Goal: Task Accomplishment & Management: Complete application form

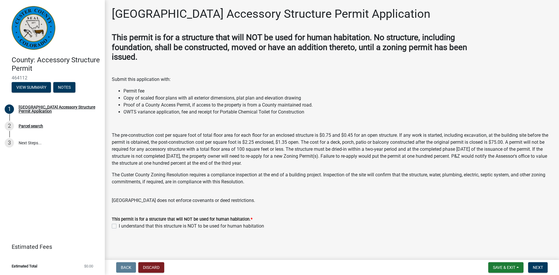
click at [119, 226] on label "I understand that this structure is NOT to be used for human habitation" at bounding box center [191, 226] width 145 height 7
click at [119, 226] on input "I understand that this structure is NOT to be used for human habitation" at bounding box center [121, 225] width 4 height 4
checkbox input "true"
click at [538, 266] on span "Next" at bounding box center [538, 267] width 10 height 5
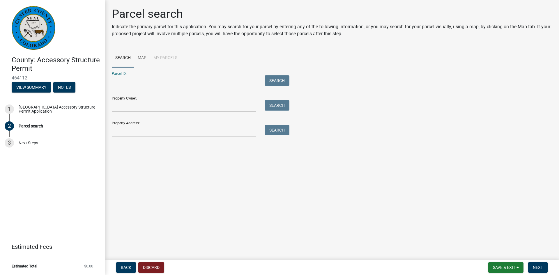
click at [127, 81] on input "Parcel ID:" at bounding box center [184, 81] width 144 height 12
paste input "0010231850"
type input "0010231850"
click at [225, 98] on div "Property Owner: Search" at bounding box center [199, 102] width 175 height 20
click at [178, 110] on input "Property Owner:" at bounding box center [184, 106] width 144 height 12
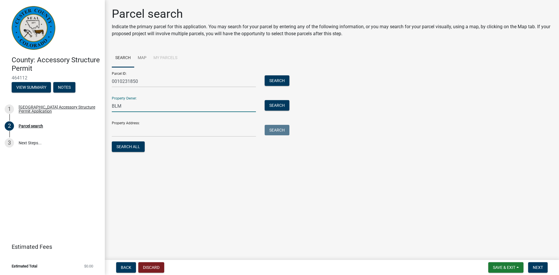
type input "BLM"
click at [156, 134] on input "Property Address:" at bounding box center [184, 131] width 144 height 12
click at [121, 131] on input "Property Address:" at bounding box center [184, 131] width 144 height 12
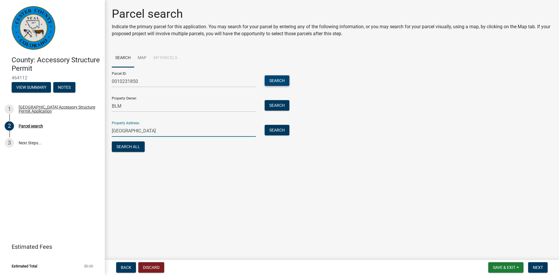
type input "Bunker Hill Road"
click at [279, 82] on button "Search" at bounding box center [277, 80] width 25 height 10
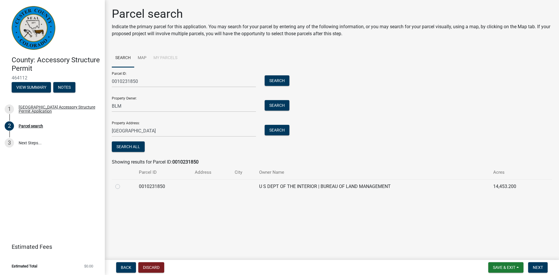
click at [122, 183] on label at bounding box center [122, 183] width 0 height 0
click at [122, 187] on input "radio" at bounding box center [124, 185] width 4 height 4
radio input "true"
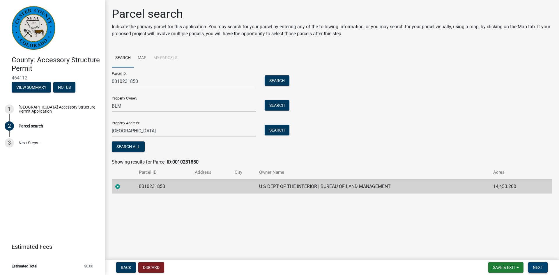
click at [540, 267] on span "Next" at bounding box center [538, 267] width 10 height 5
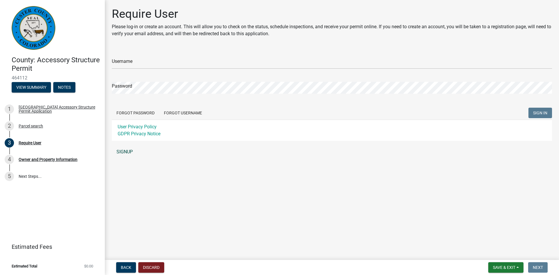
click at [127, 153] on link "SIGNUP" at bounding box center [332, 152] width 440 height 12
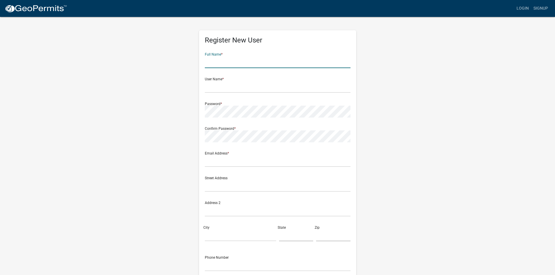
click at [221, 63] on input "text" at bounding box center [278, 62] width 146 height 12
type input "Chris Stryker"
click at [223, 89] on input "text" at bounding box center [278, 87] width 146 height 12
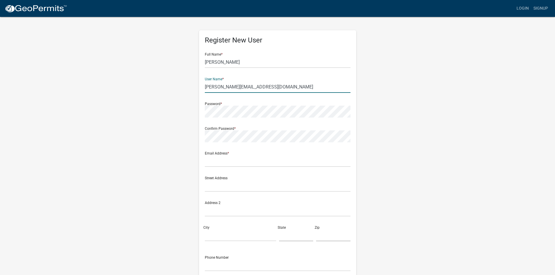
type input "[PERSON_NAME][EMAIL_ADDRESS][DOMAIN_NAME]"
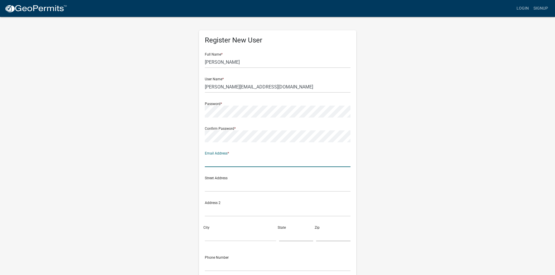
click at [234, 161] on input "text" at bounding box center [278, 161] width 146 height 12
type input "[PERSON_NAME][EMAIL_ADDRESS][DOMAIN_NAME]"
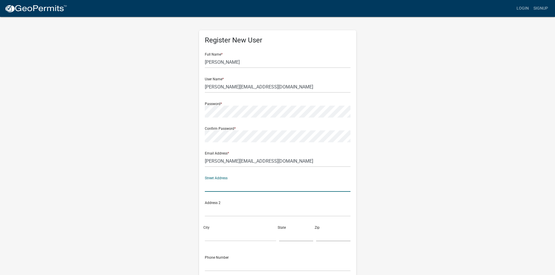
click at [234, 190] on input "text" at bounding box center [278, 186] width 146 height 12
type input "6101 E. Dorado Ave"
click at [219, 236] on input "City" at bounding box center [240, 235] width 71 height 12
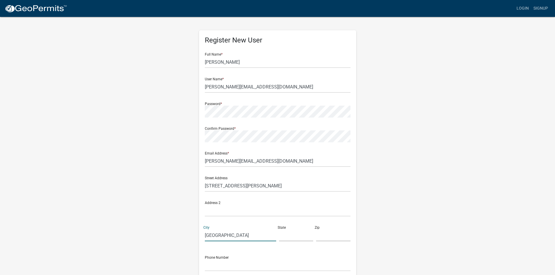
type input "Greenwood Village"
click at [295, 236] on input "text" at bounding box center [296, 235] width 34 height 12
type input "CO"
click at [324, 234] on input "text" at bounding box center [333, 235] width 34 height 12
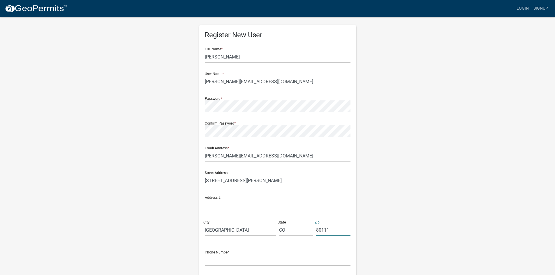
scroll to position [53, 0]
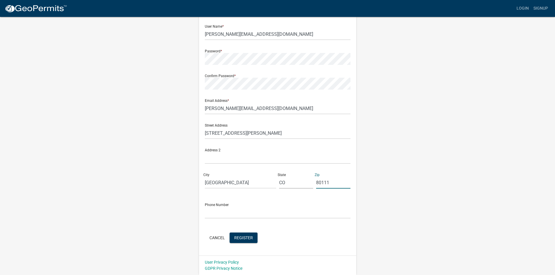
type input "80111"
click at [222, 213] on input "text" at bounding box center [278, 213] width 146 height 12
type input "3038590344"
click at [240, 237] on span "Register" at bounding box center [243, 237] width 19 height 5
click at [250, 236] on span "Register" at bounding box center [243, 237] width 19 height 5
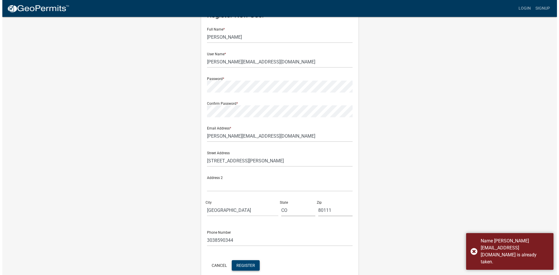
scroll to position [0, 0]
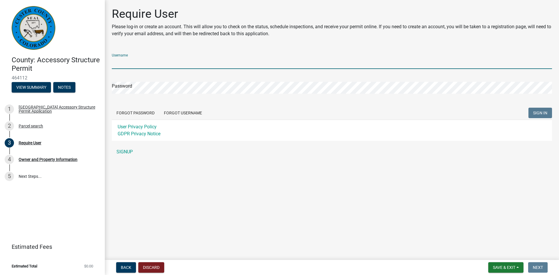
click at [148, 59] on input "Username" at bounding box center [332, 63] width 440 height 12
click at [169, 66] on input "Username" at bounding box center [332, 63] width 440 height 12
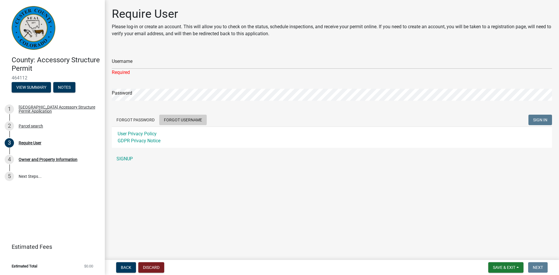
click at [182, 112] on form "Username Required Password Forgot Password Forgot Username SIGN IN User Privacy…" at bounding box center [332, 98] width 440 height 99
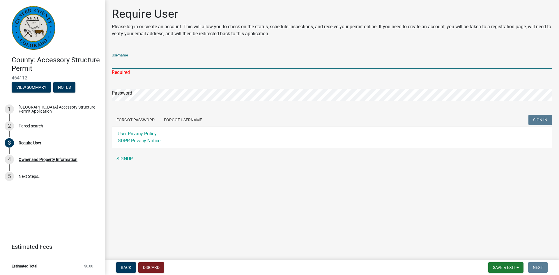
click at [128, 61] on input "Username" at bounding box center [332, 63] width 440 height 12
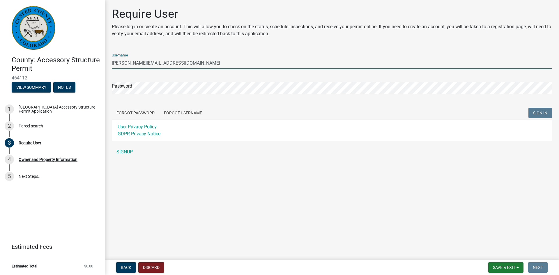
type input "[PERSON_NAME][EMAIL_ADDRESS][DOMAIN_NAME]"
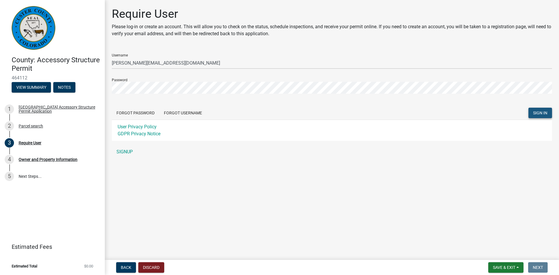
click at [539, 112] on span "SIGN IN" at bounding box center [540, 113] width 14 height 5
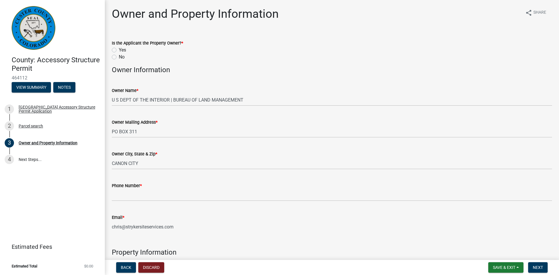
click at [119, 56] on label "No" at bounding box center [122, 57] width 6 height 7
click at [119, 56] on input "No" at bounding box center [121, 56] width 4 height 4
radio input "true"
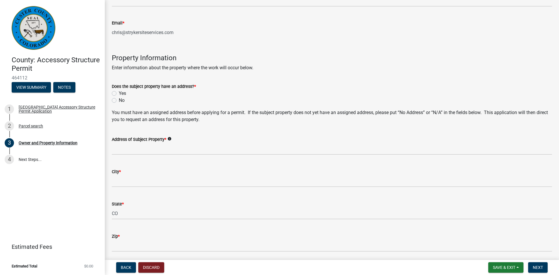
scroll to position [204, 0]
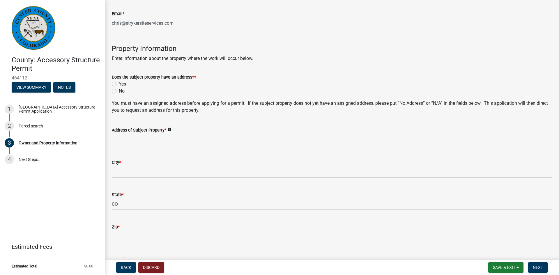
click at [119, 91] on label "No" at bounding box center [122, 91] width 6 height 7
click at [119, 91] on input "No" at bounding box center [121, 90] width 4 height 4
radio input "true"
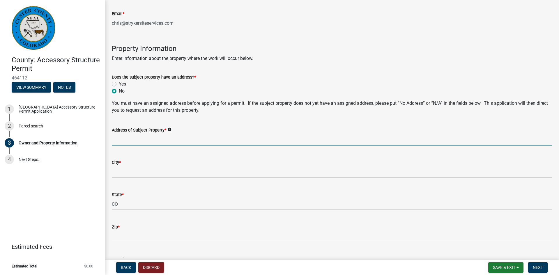
click at [143, 143] on input "Address of Subject Property *" at bounding box center [332, 140] width 440 height 12
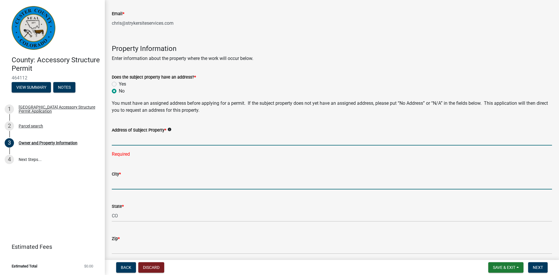
click at [135, 181] on input "City *" at bounding box center [332, 184] width 440 height 12
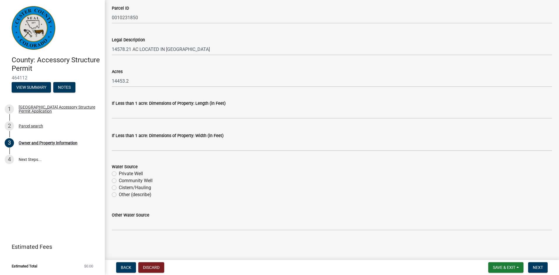
scroll to position [467, 0]
type input "Custer"
click at [119, 196] on label "Other (describe)" at bounding box center [135, 194] width 33 height 7
click at [119, 195] on input "Other (describe)" at bounding box center [121, 193] width 4 height 4
radio input "true"
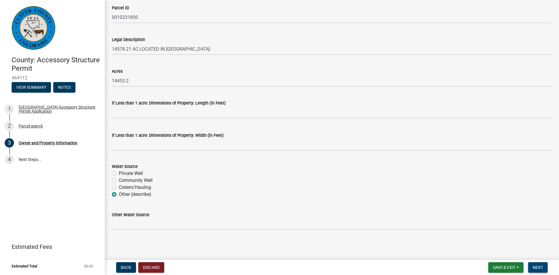
click at [538, 266] on span "Next" at bounding box center [538, 267] width 10 height 5
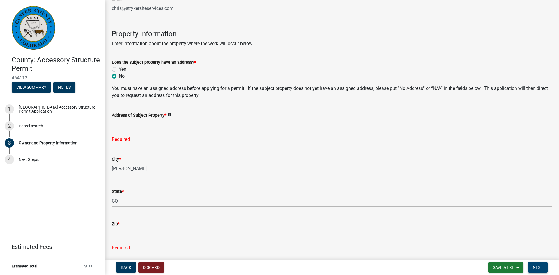
scroll to position [224, 0]
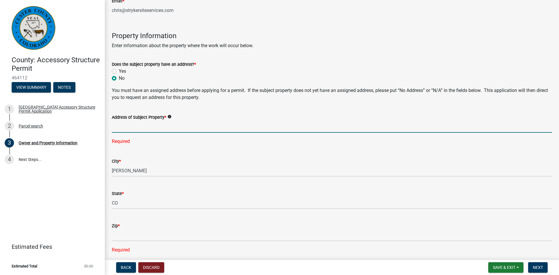
click at [124, 126] on input "Address of Subject Property *" at bounding box center [332, 127] width 440 height 12
type input "[GEOGRAPHIC_DATA][PERSON_NAME]."
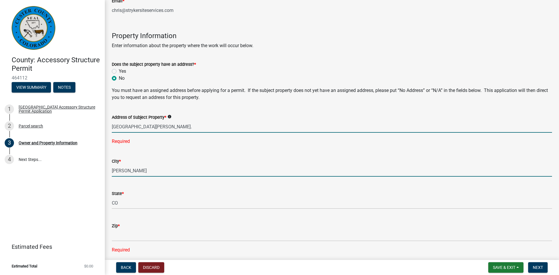
click at [153, 173] on wm-data-entity-input-list "Is the Applicant the Property Owner? * Yes No Owner Information Owner Name * U …" at bounding box center [332, 153] width 440 height 688
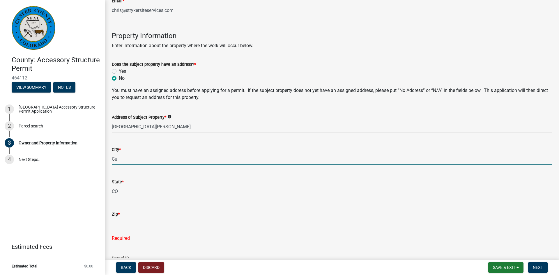
type input "C"
type input "Silver Cliff"
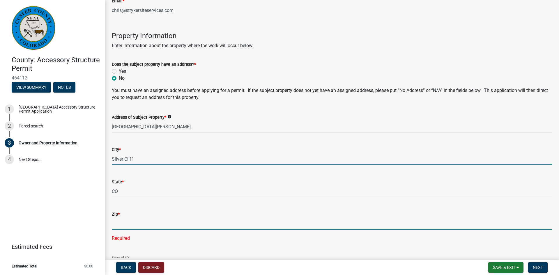
click at [150, 218] on input "Zip *" at bounding box center [332, 224] width 440 height 12
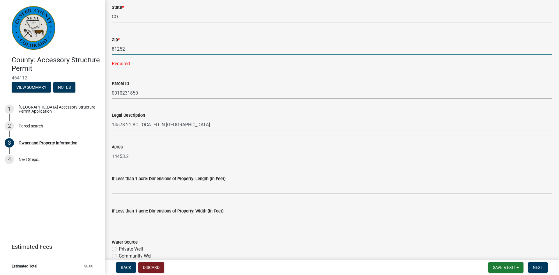
scroll to position [474, 0]
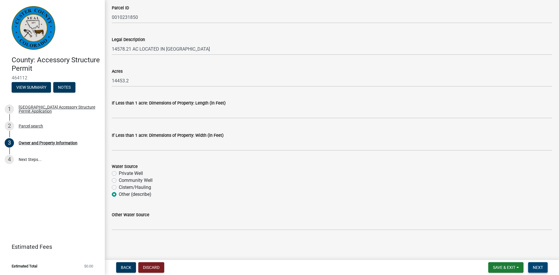
type input "81252"
click at [534, 267] on span "Next" at bounding box center [538, 267] width 10 height 5
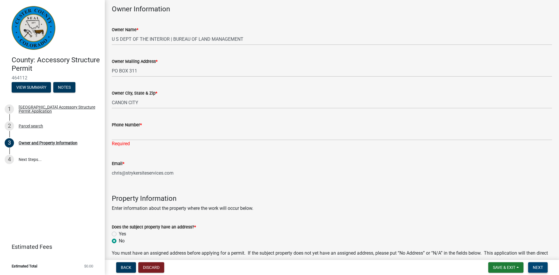
scroll to position [55, 0]
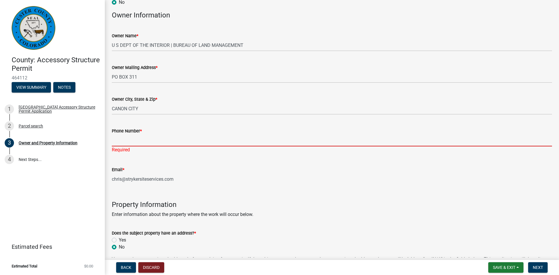
click at [125, 141] on input "Phone Number *" at bounding box center [332, 141] width 440 height 12
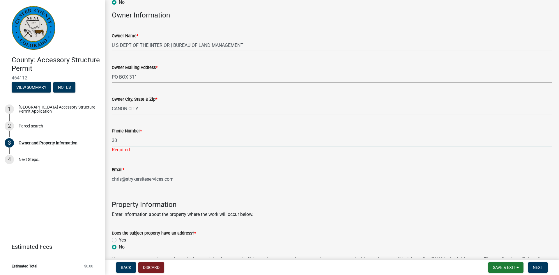
type input "3"
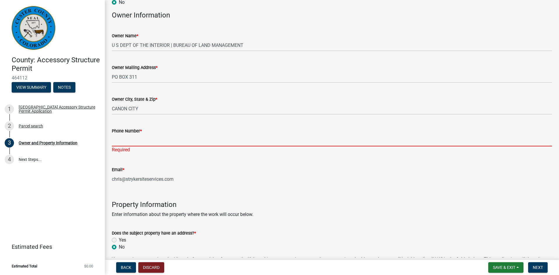
paste input "[PHONE_NUMBER]"
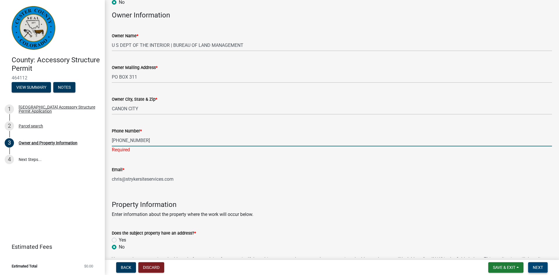
type input "[PHONE_NUMBER]"
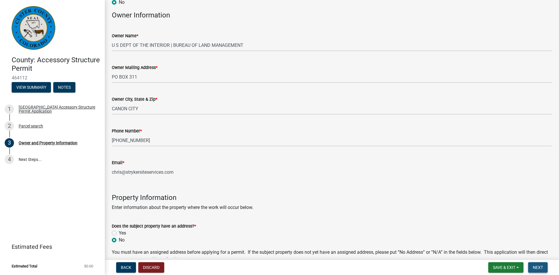
click at [532, 266] on button "Next" at bounding box center [538, 267] width 20 height 10
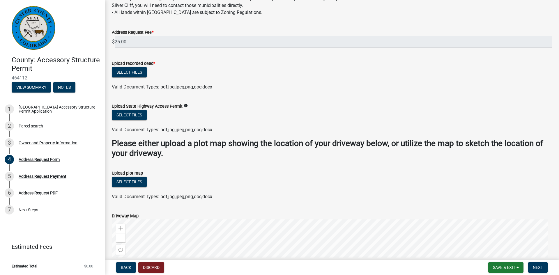
scroll to position [174, 0]
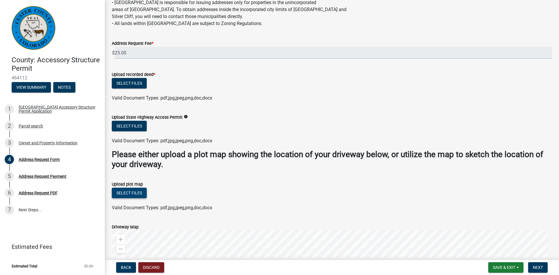
click at [138, 192] on button "Select files" at bounding box center [129, 193] width 35 height 10
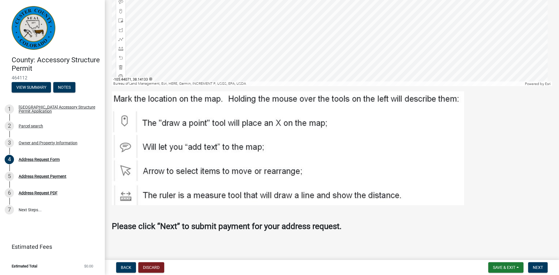
scroll to position [477, 0]
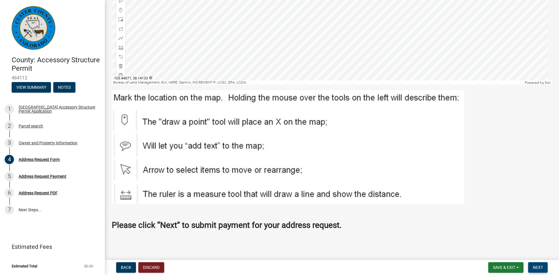
click at [538, 266] on span "Next" at bounding box center [538, 267] width 10 height 5
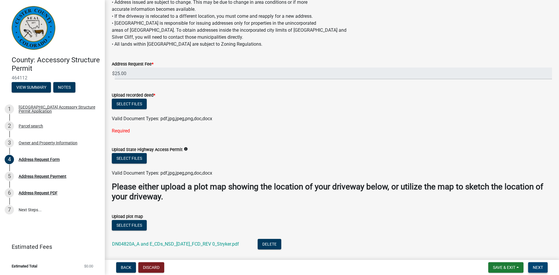
scroll to position [149, 0]
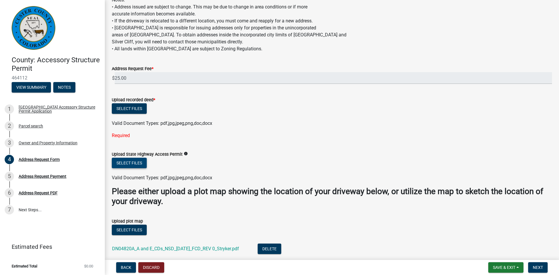
click at [138, 161] on button "Select files" at bounding box center [129, 163] width 35 height 10
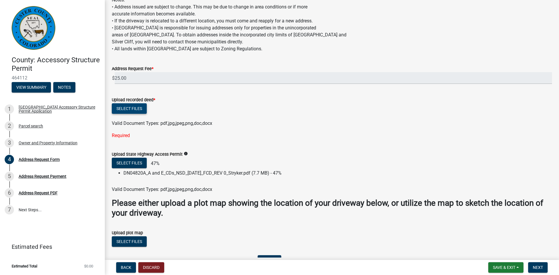
click at [128, 106] on button "Select files" at bounding box center [129, 108] width 35 height 10
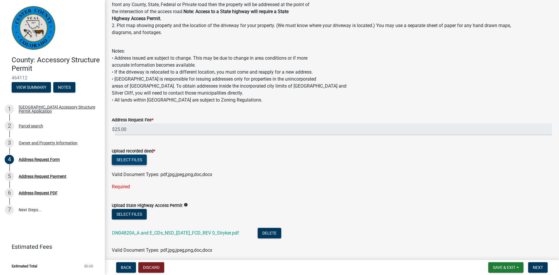
scroll to position [91, 0]
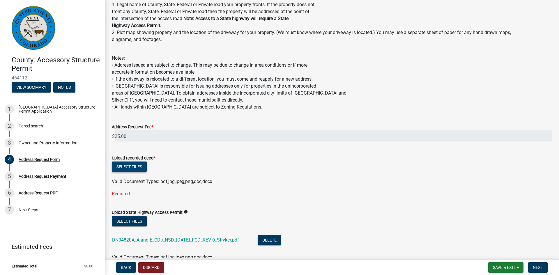
click at [135, 166] on button "Select files" at bounding box center [129, 167] width 35 height 10
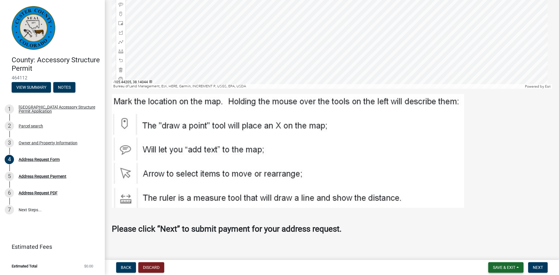
scroll to position [525, 0]
click at [536, 266] on span "Next" at bounding box center [538, 267] width 10 height 5
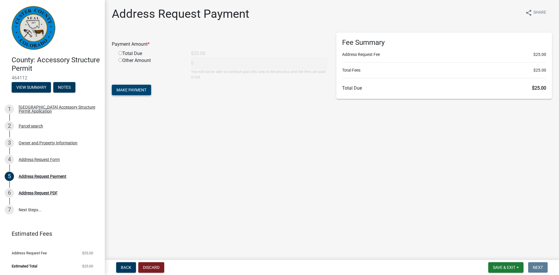
click at [137, 89] on span "Make Payment" at bounding box center [131, 90] width 30 height 5
click at [120, 60] on input "radio" at bounding box center [121, 60] width 4 height 4
radio input "true"
type input "25"
click at [133, 90] on span "Make Payment" at bounding box center [131, 90] width 30 height 5
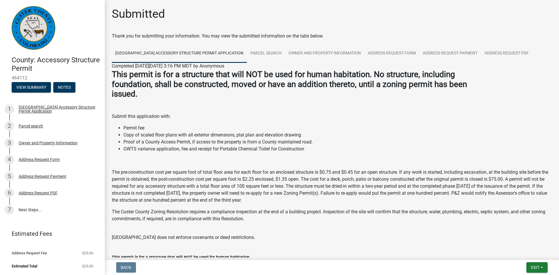
drag, startPoint x: 228, startPoint y: 15, endPoint x: 66, endPoint y: 20, distance: 162.3
click at [66, 20] on link at bounding box center [50, 28] width 91 height 47
